Goal: Information Seeking & Learning: Learn about a topic

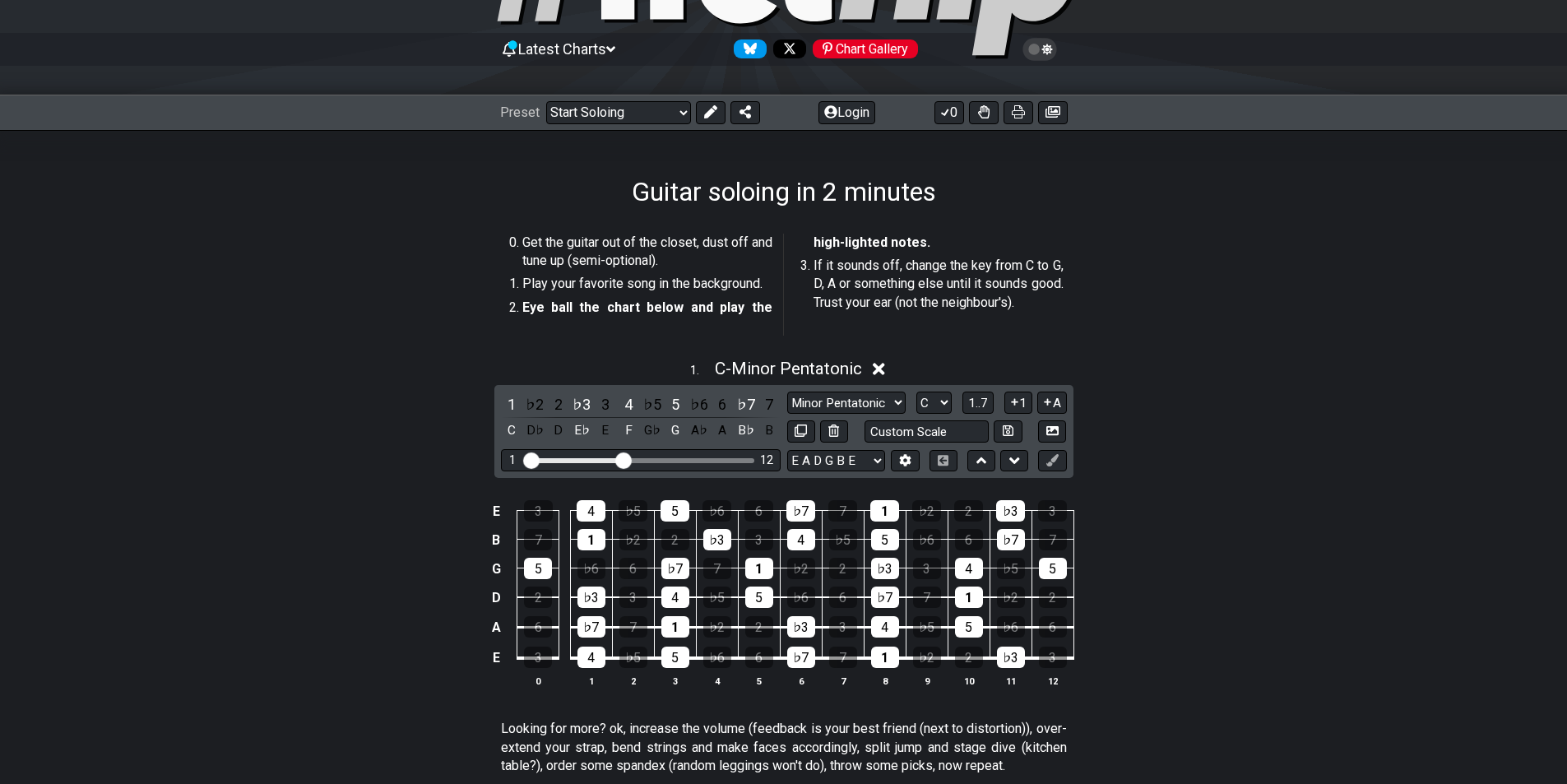
scroll to position [165, 0]
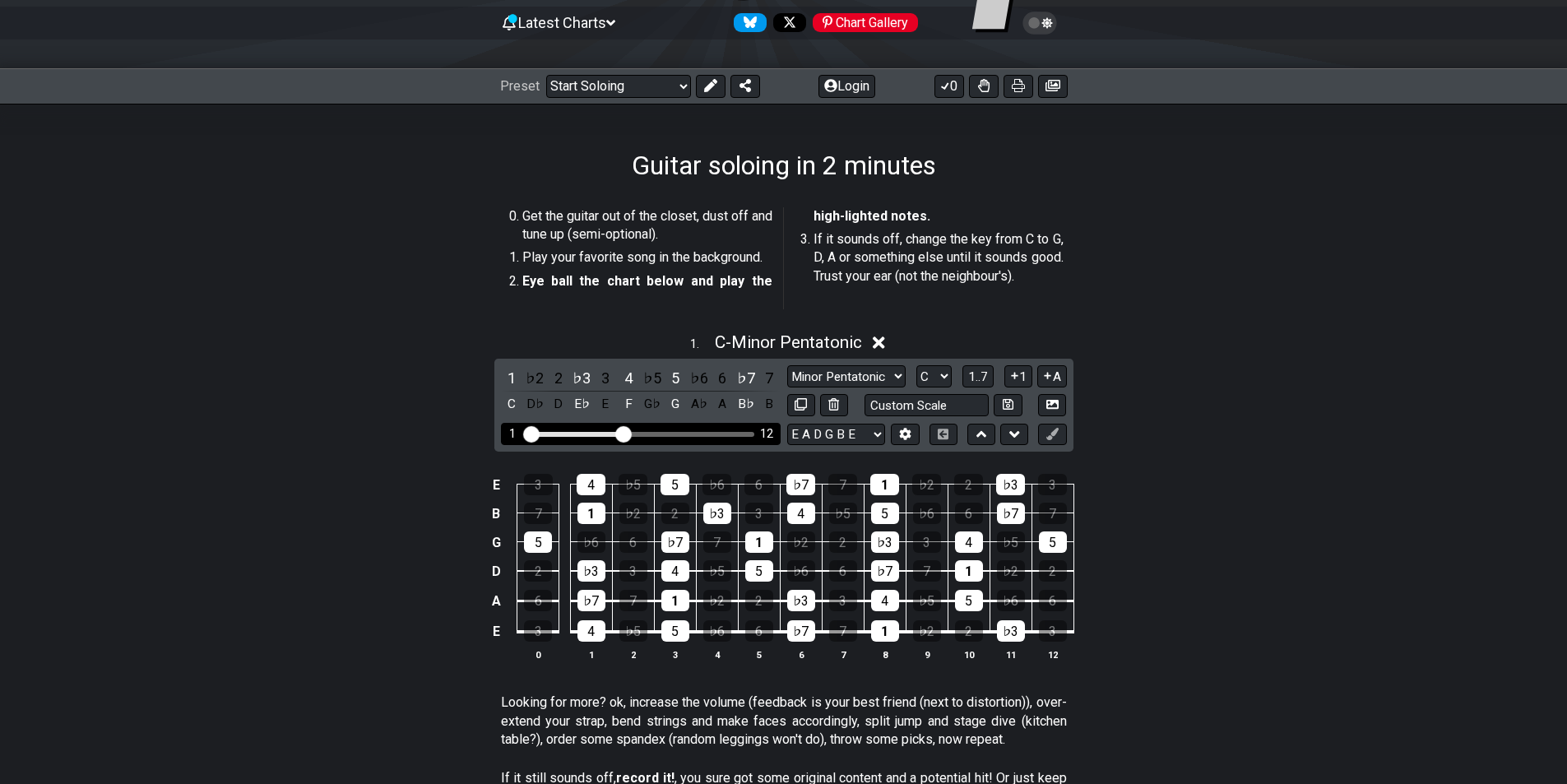
drag, startPoint x: 538, startPoint y: 431, endPoint x: 479, endPoint y: 437, distance: 59.3
click at [524, 432] on input "Visible fret range" at bounding box center [640, 432] width 234 height 0
click at [497, 630] on td "E" at bounding box center [497, 632] width 20 height 32
click at [497, 634] on td "x" at bounding box center [497, 632] width 20 height 32
click at [503, 626] on td "o" at bounding box center [497, 632] width 20 height 32
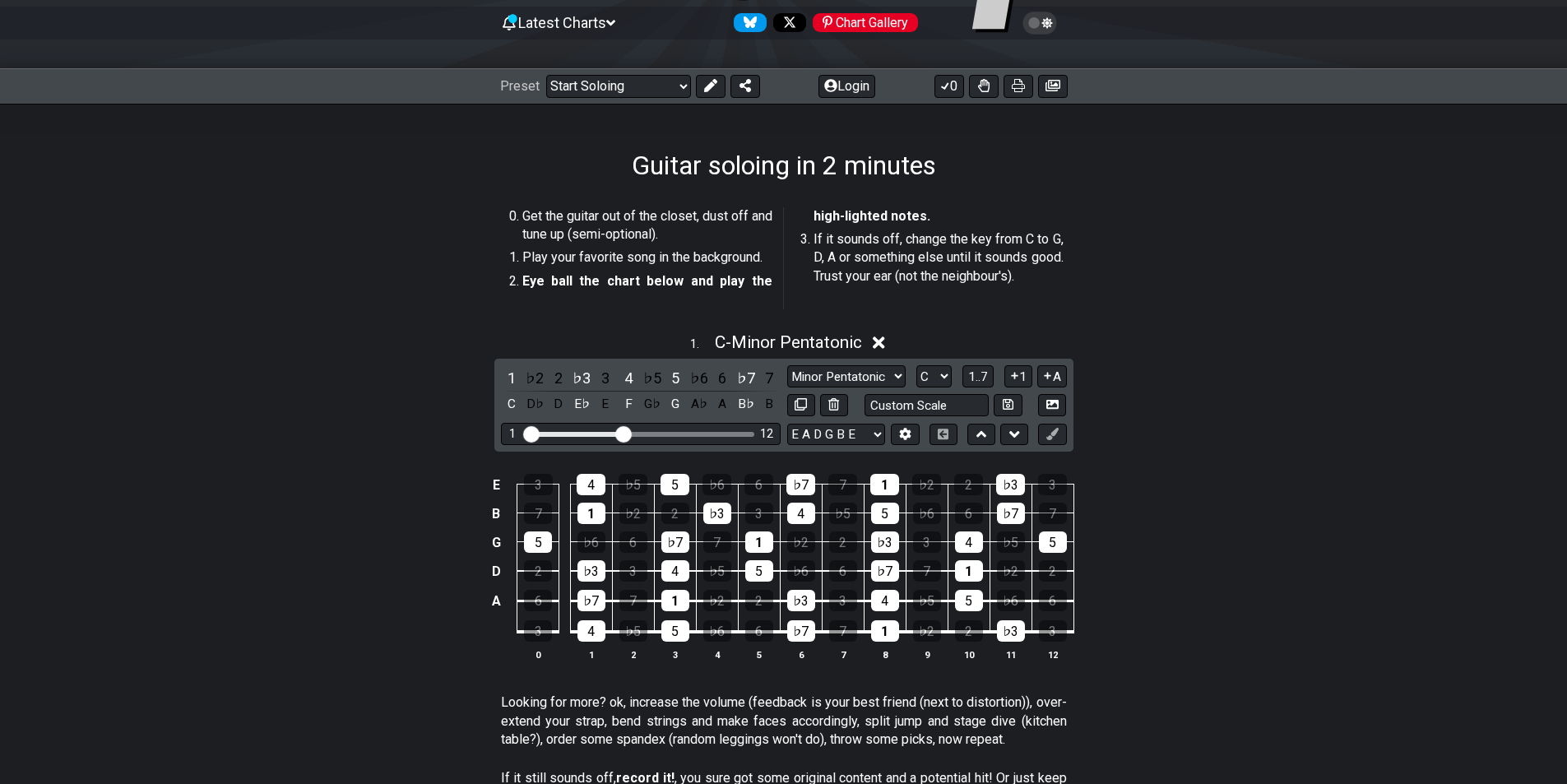
click at [497, 625] on td at bounding box center [497, 632] width 20 height 32
click at [590, 632] on div "4" at bounding box center [591, 631] width 28 height 22
click at [598, 635] on div "4" at bounding box center [591, 631] width 28 height 22
click at [596, 637] on div "4" at bounding box center [591, 631] width 28 height 22
click at [595, 634] on div "4" at bounding box center [591, 631] width 28 height 22
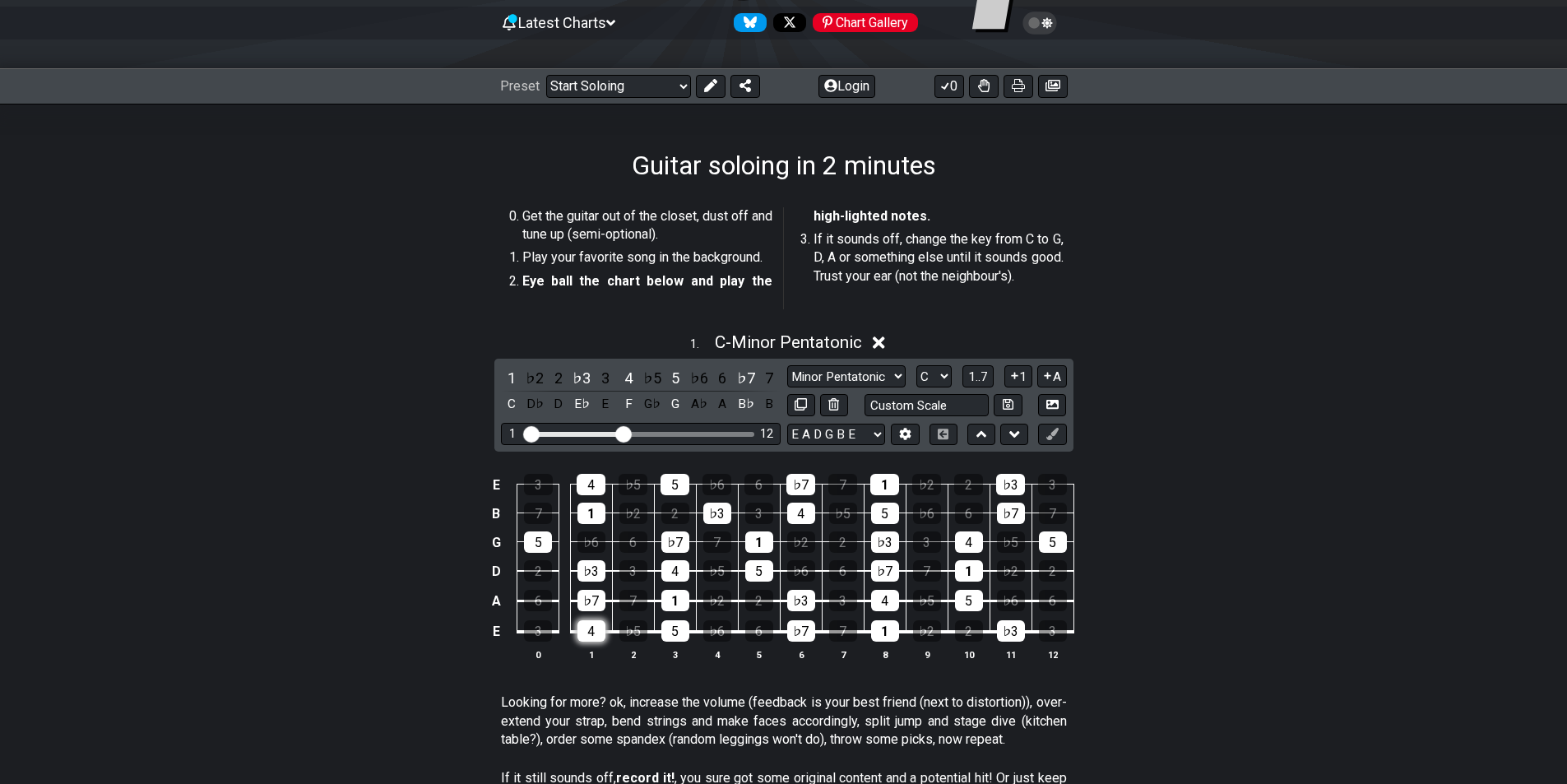
click at [595, 633] on div "4" at bounding box center [591, 631] width 28 height 22
click at [596, 634] on div "4" at bounding box center [591, 631] width 28 height 22
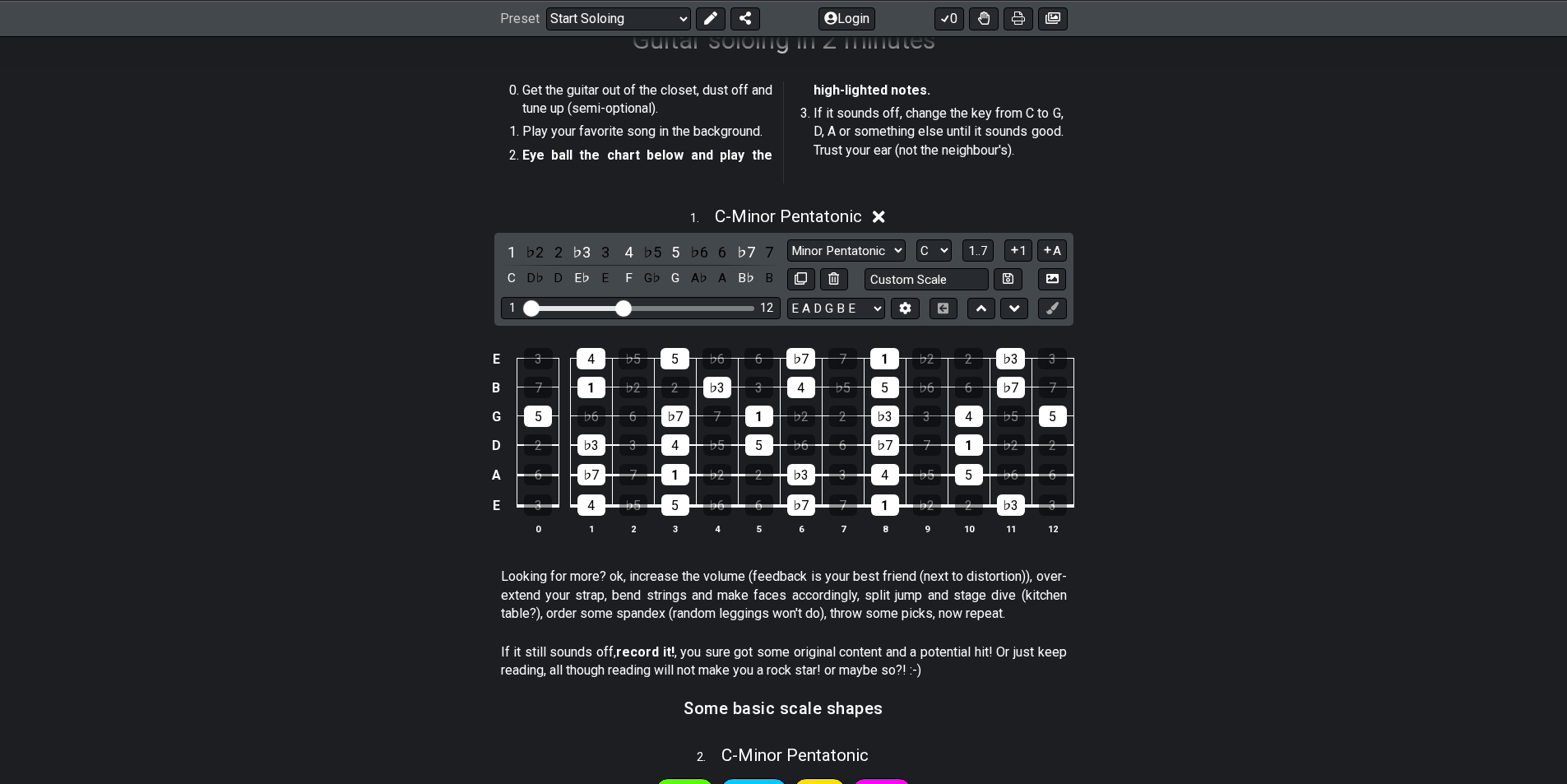
scroll to position [236, 0]
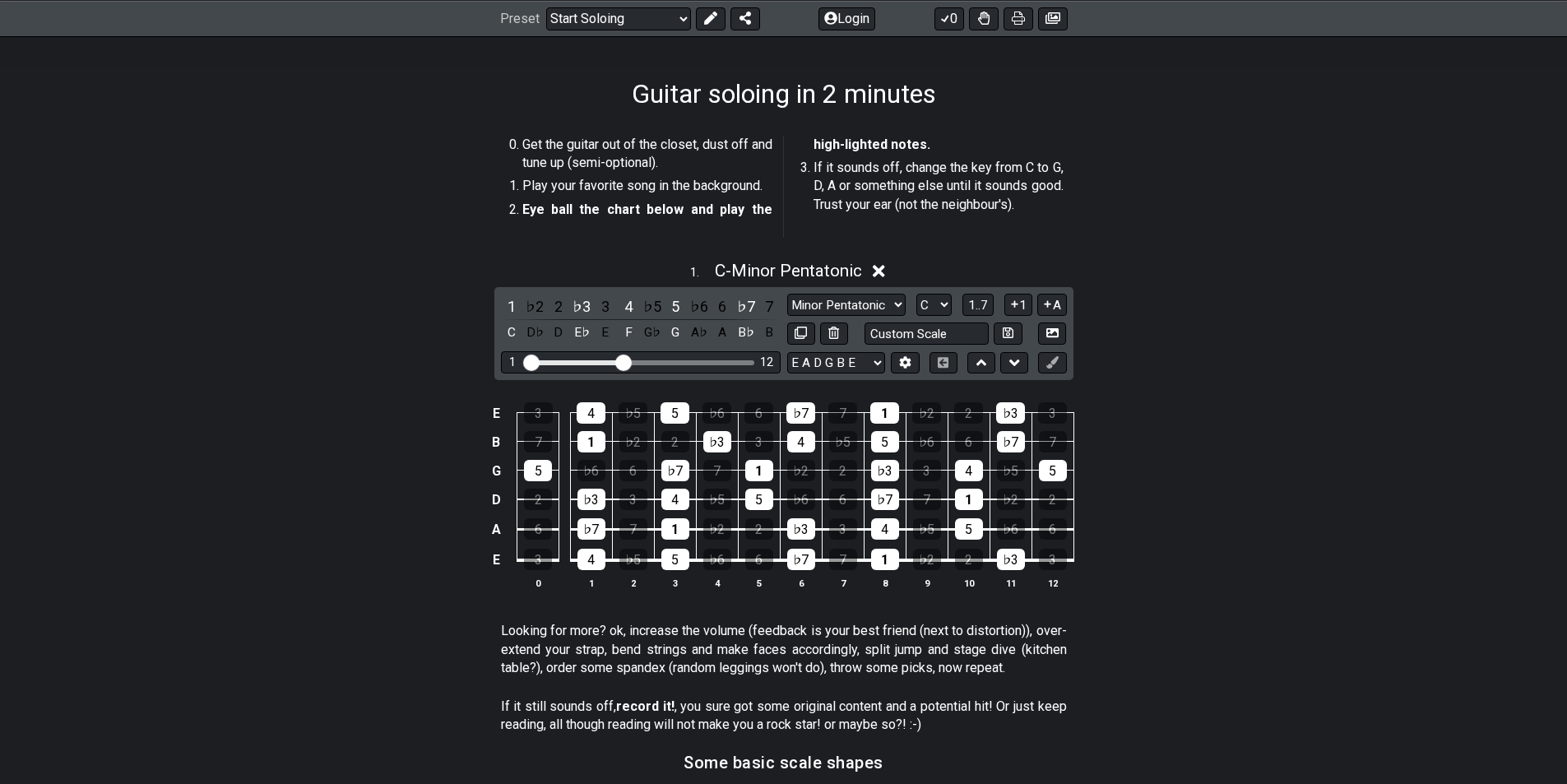
click at [885, 265] on icon at bounding box center [879, 271] width 12 height 17
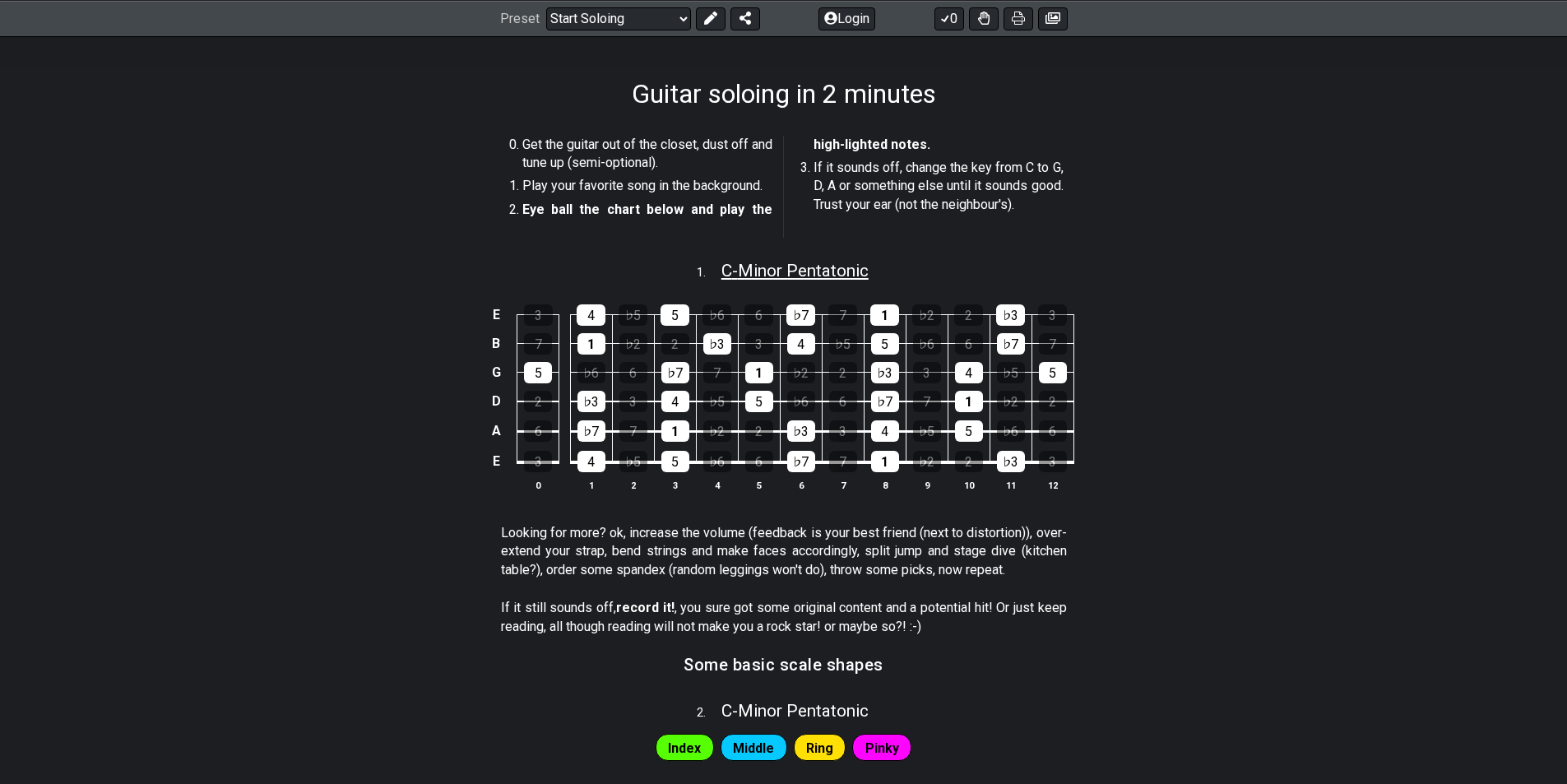
click at [839, 269] on span "C - Minor Pentatonic" at bounding box center [794, 271] width 147 height 20
select select "C"
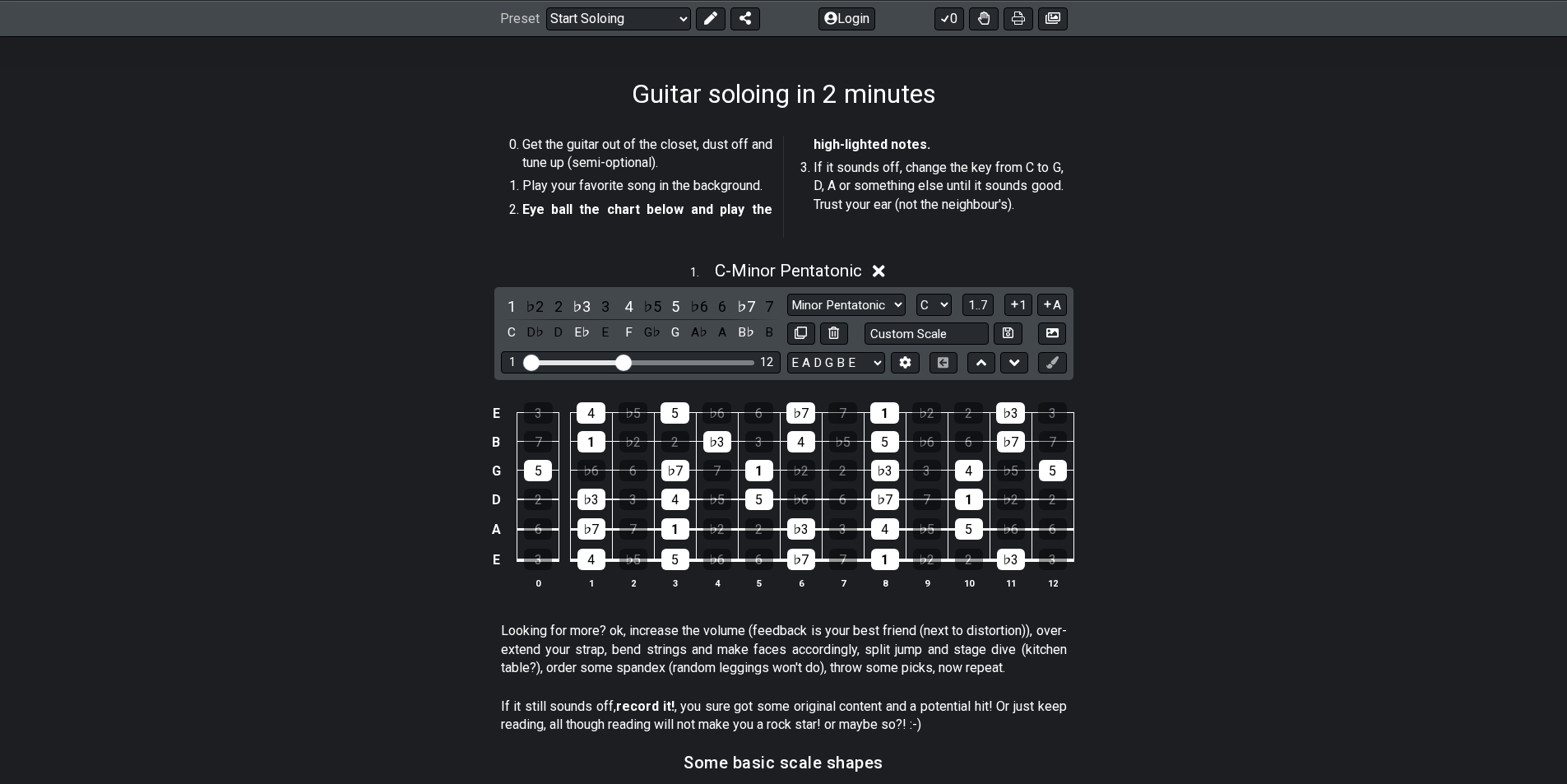
click at [883, 269] on icon at bounding box center [879, 271] width 12 height 12
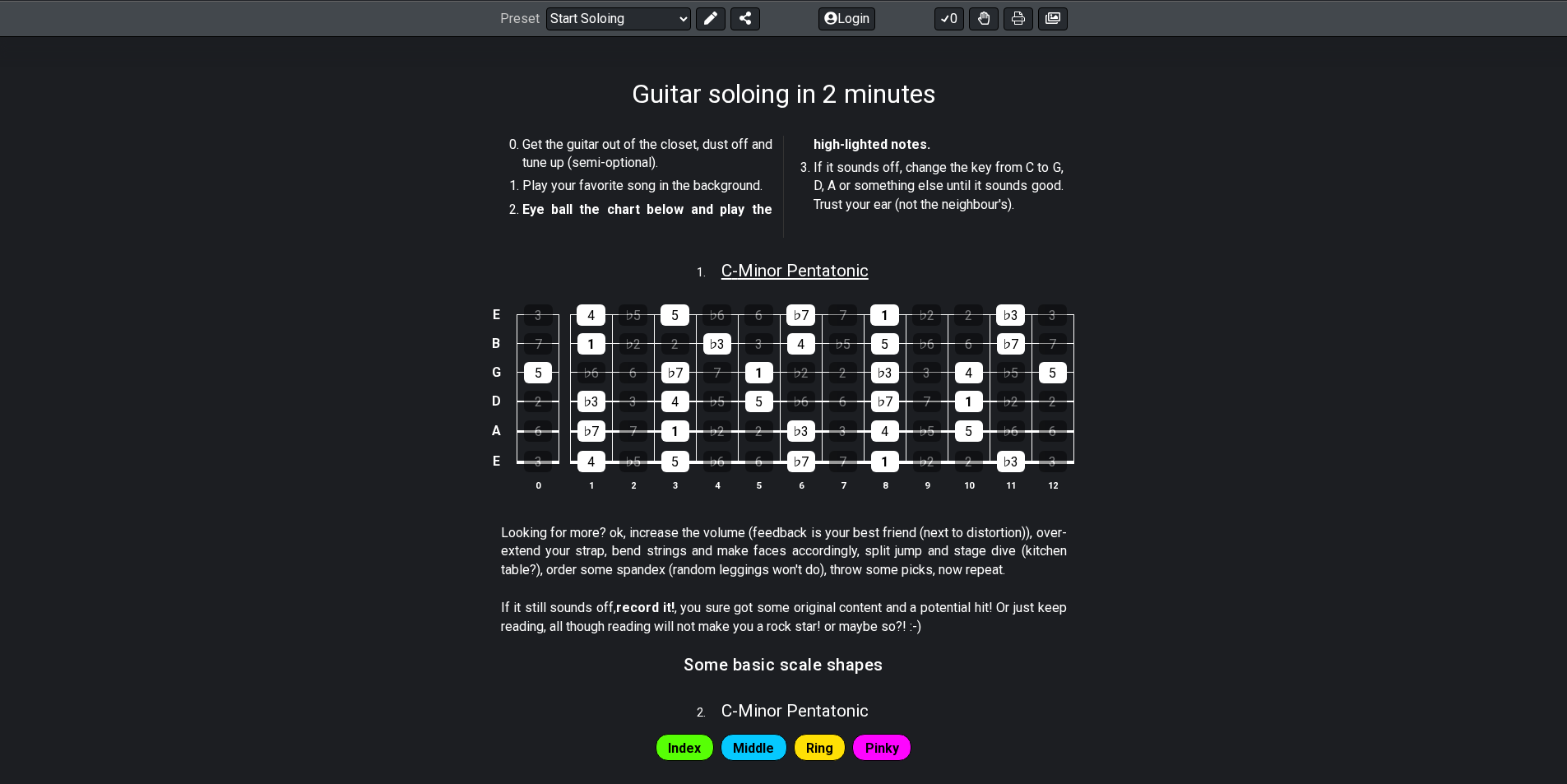
click at [813, 263] on span "C - Minor Pentatonic" at bounding box center [794, 271] width 147 height 20
select select "C"
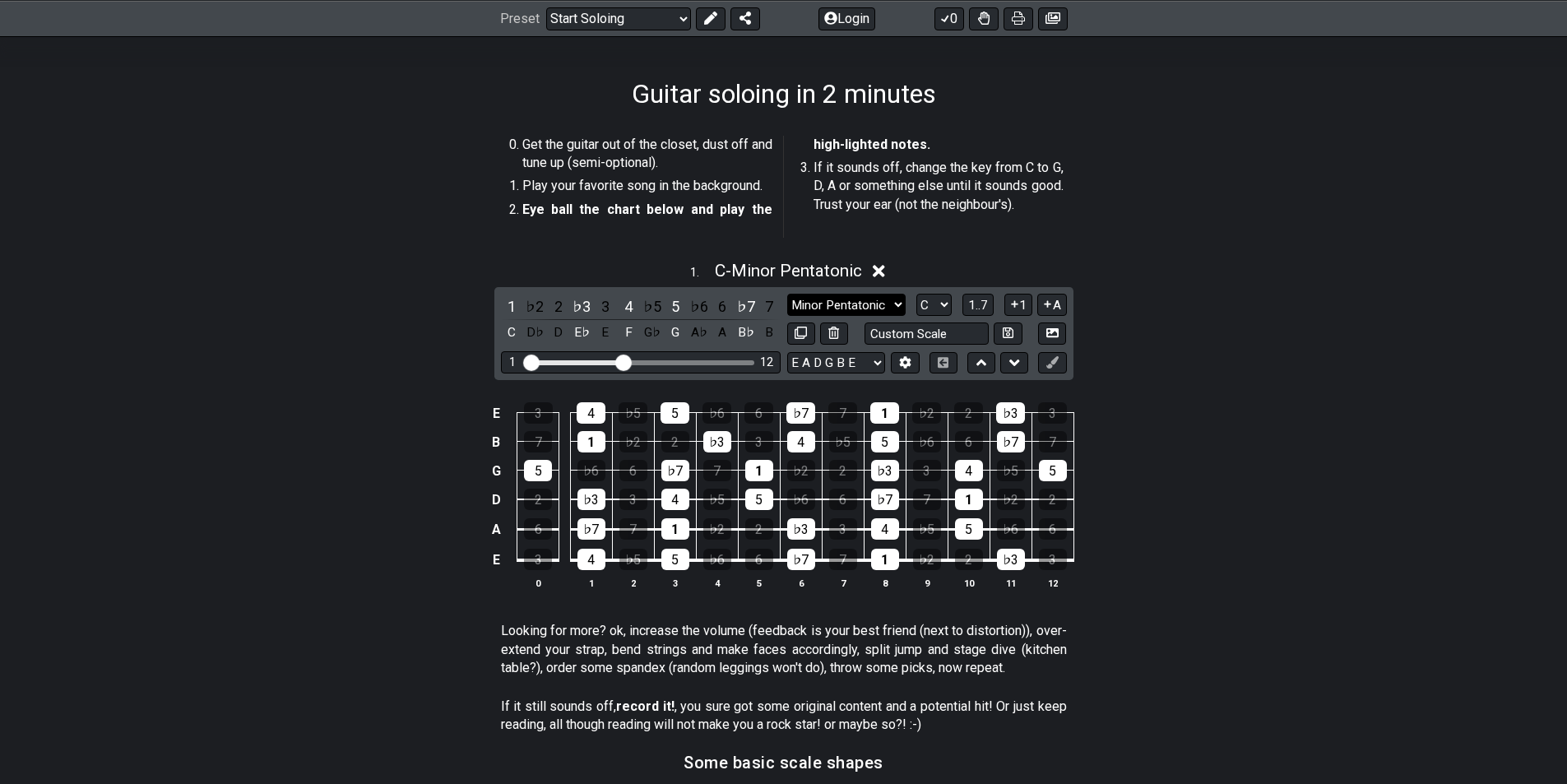
click at [895, 308] on select "Minor Pentatonic Root Minor Pentatonic Major Pentatonic Minor Blues Major Blues…" at bounding box center [847, 304] width 118 height 22
select select "Major Pentatonic"
click at [788, 293] on select "Minor Pentatonic Root Minor Pentatonic Major Pentatonic Minor Blues Major Blues…" at bounding box center [847, 304] width 118 height 22
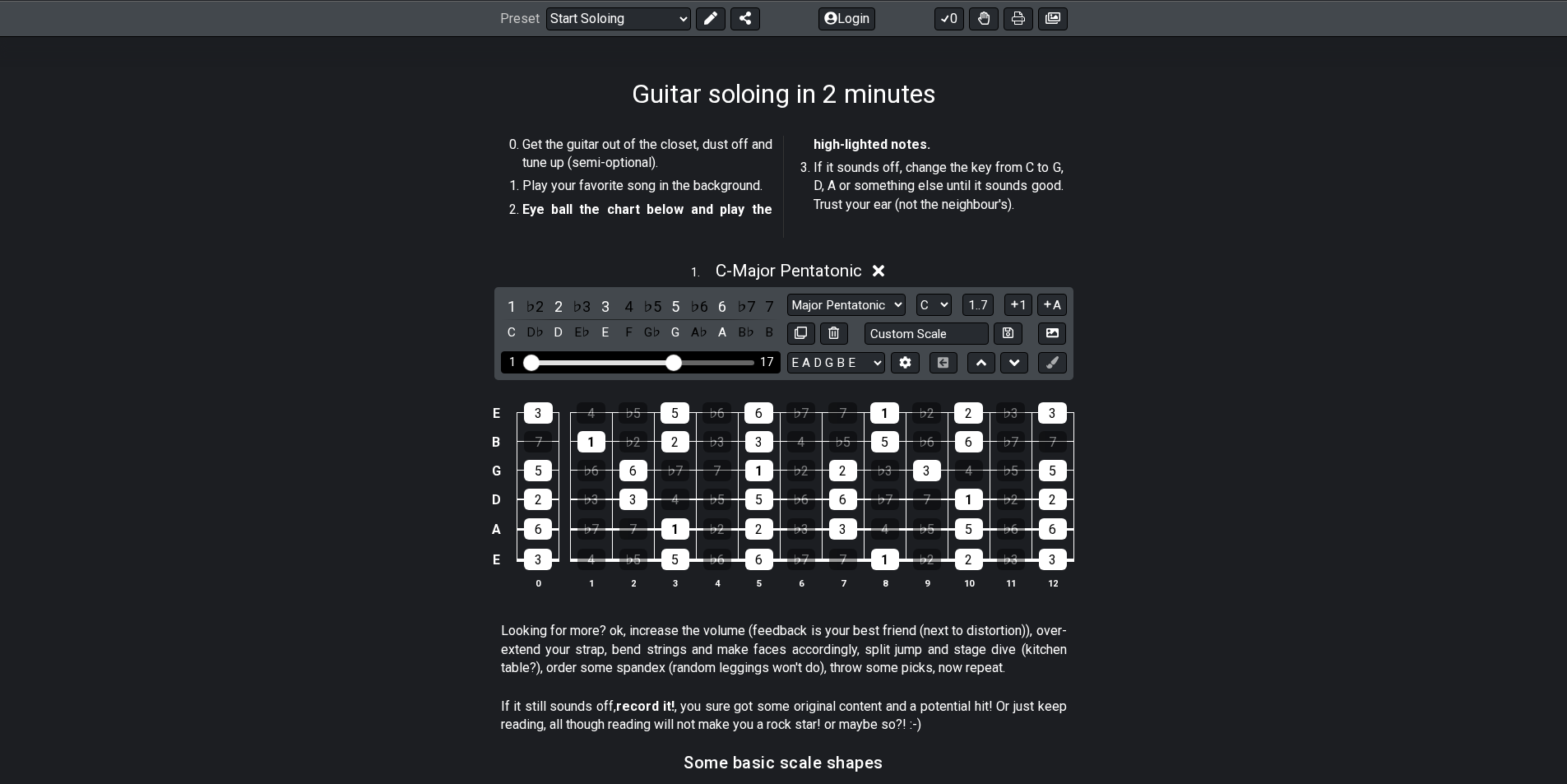
drag, startPoint x: 626, startPoint y: 362, endPoint x: 678, endPoint y: 365, distance: 52.1
click at [678, 361] on input "Visible fret range" at bounding box center [640, 361] width 234 height 0
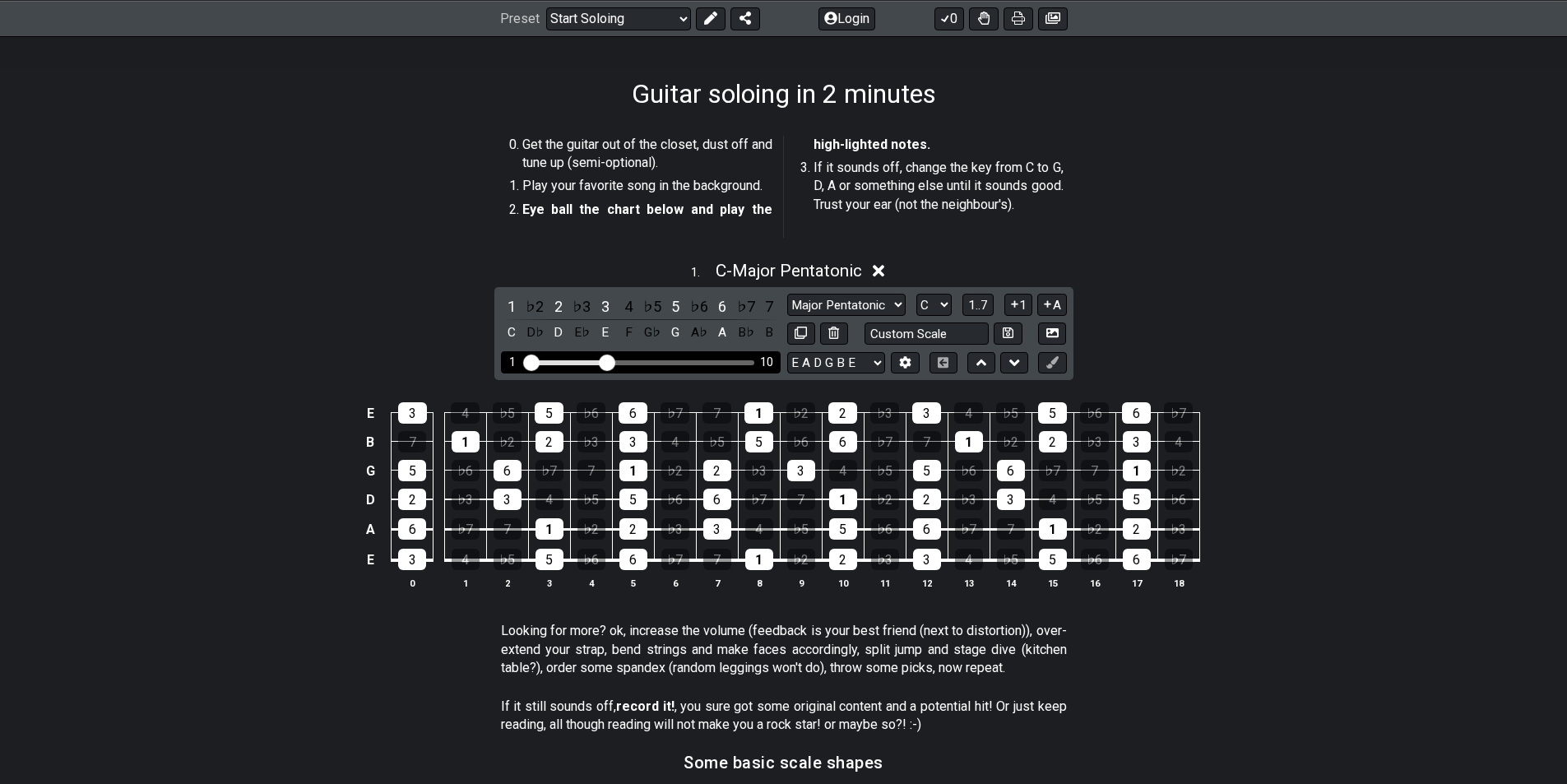
drag, startPoint x: 675, startPoint y: 362, endPoint x: 609, endPoint y: 363, distance: 66.0
click at [609, 361] on input "Visible fret range" at bounding box center [640, 361] width 234 height 0
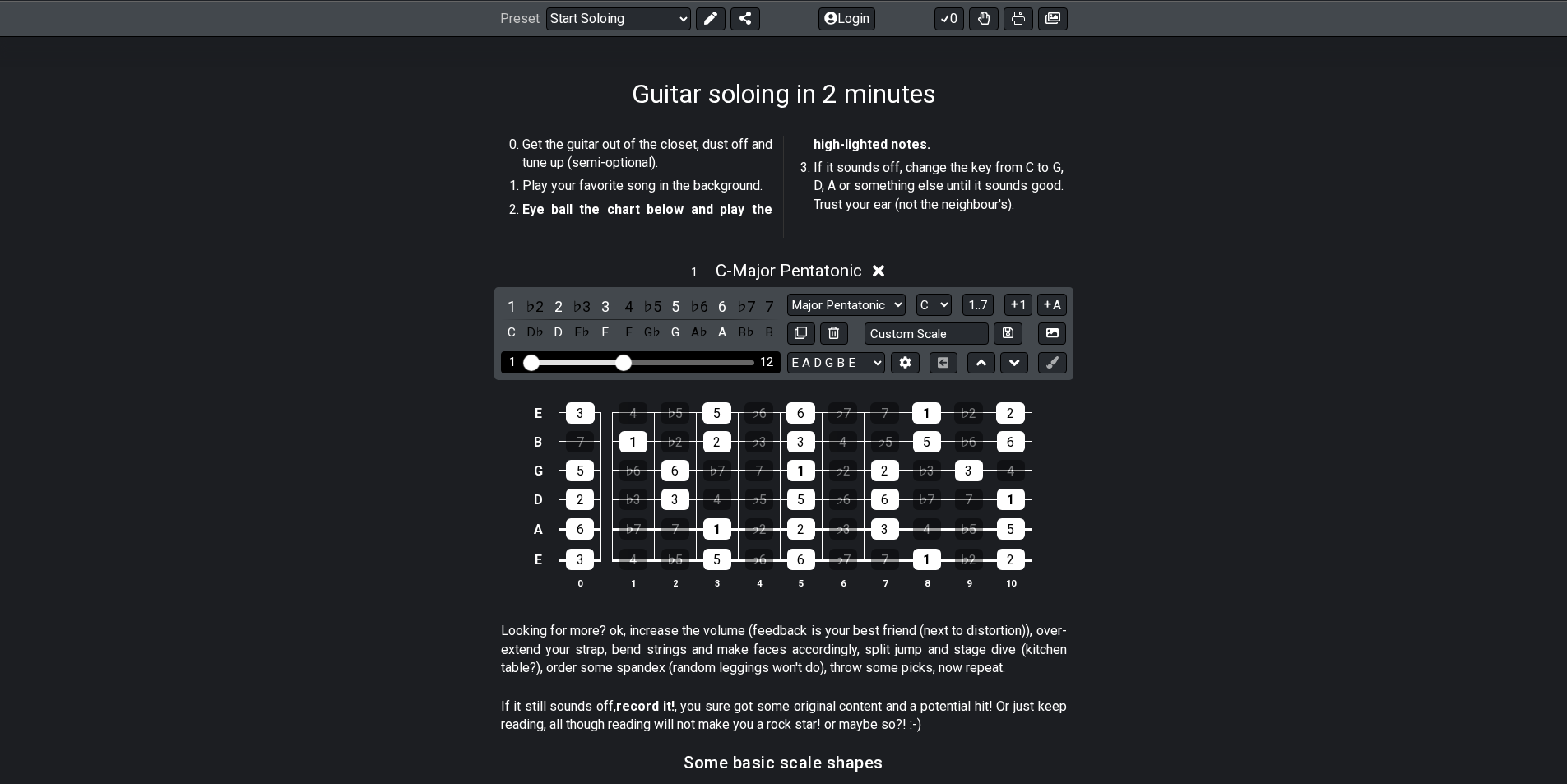
drag, startPoint x: 609, startPoint y: 363, endPoint x: 622, endPoint y: 362, distance: 13.0
click at [622, 361] on input "Visible fret range" at bounding box center [640, 361] width 234 height 0
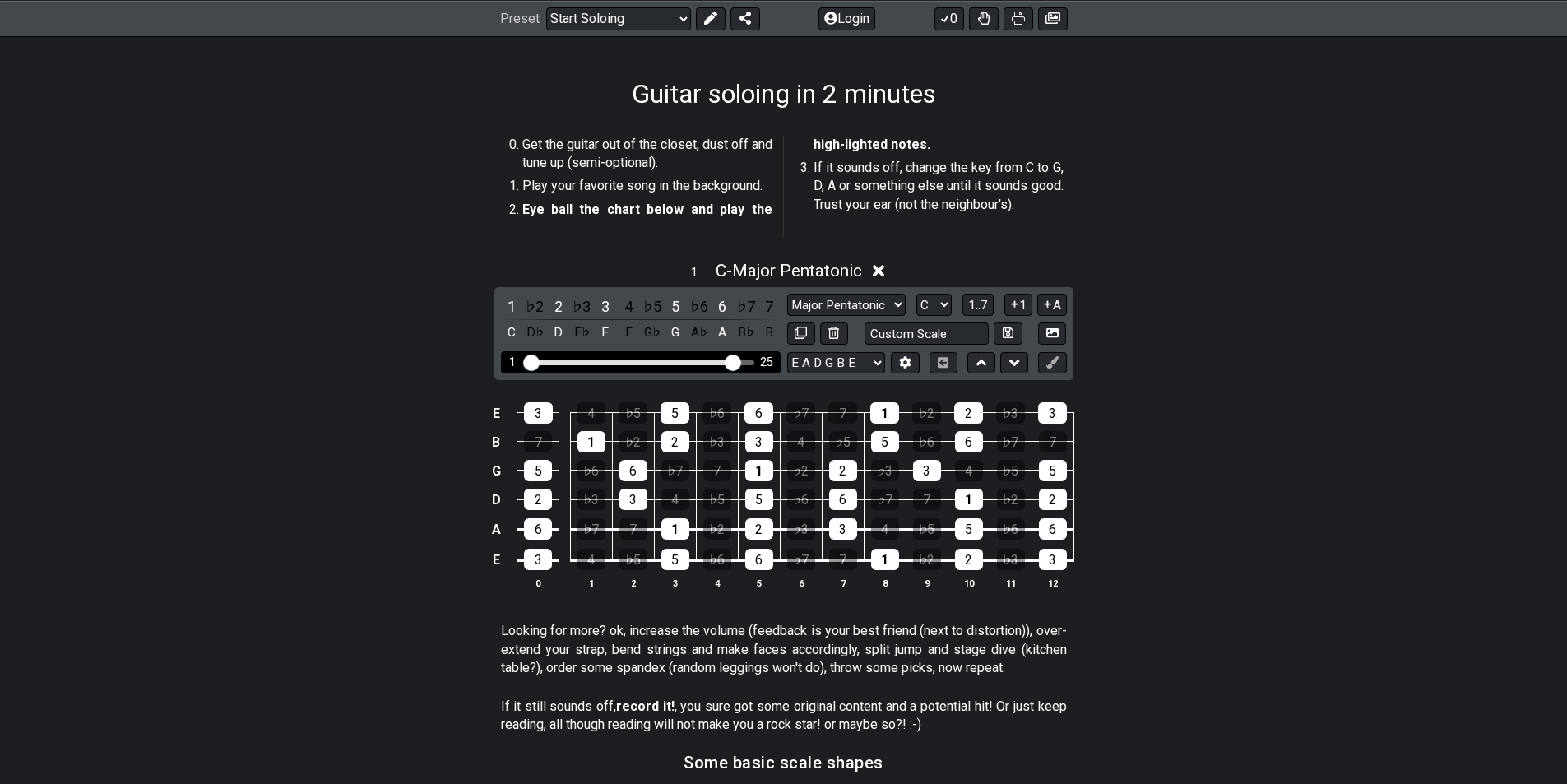
drag, startPoint x: 622, startPoint y: 362, endPoint x: 735, endPoint y: 372, distance: 113.4
click at [735, 361] on input "Visible fret range" at bounding box center [640, 361] width 234 height 0
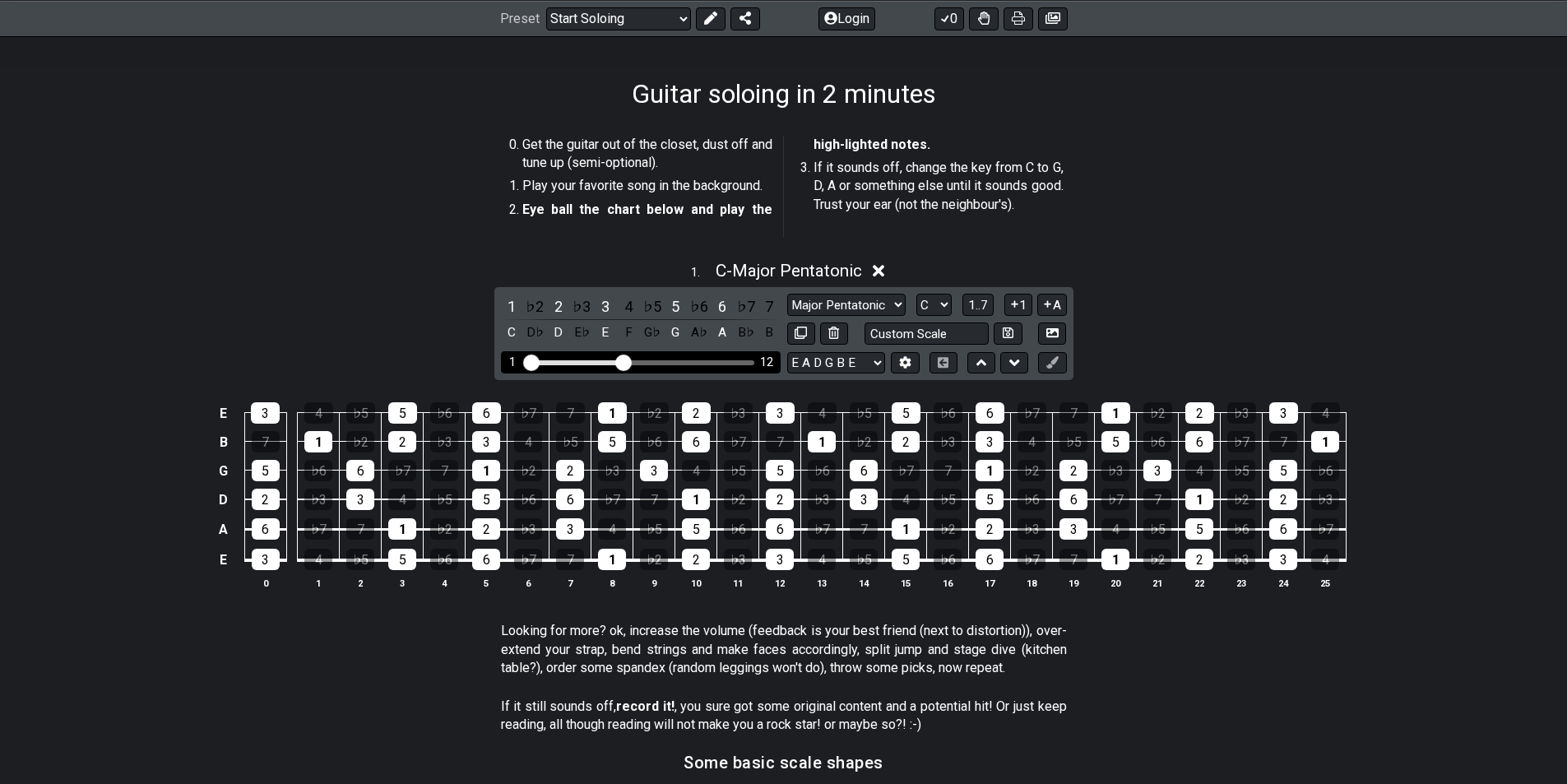
drag, startPoint x: 739, startPoint y: 362, endPoint x: 624, endPoint y: 363, distance: 115.0
click at [624, 361] on input "Visible fret range" at bounding box center [640, 361] width 234 height 0
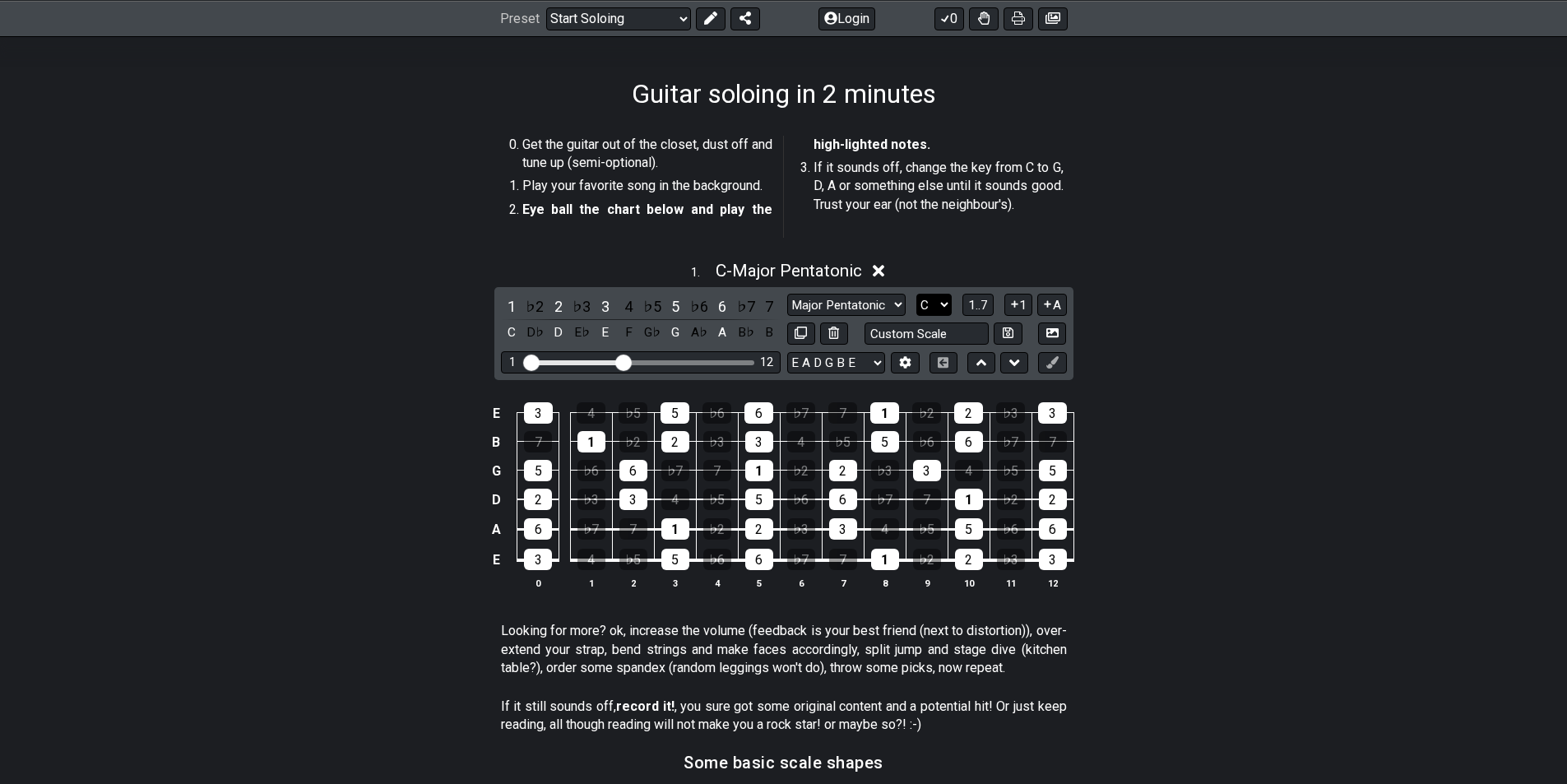
click at [944, 308] on select "A♭ A A♯ B♭ B C C♯ D♭ D D♯ E♭ E F F♯ G♭ G G♯" at bounding box center [934, 304] width 36 height 22
